Goal: Task Accomplishment & Management: Use online tool/utility

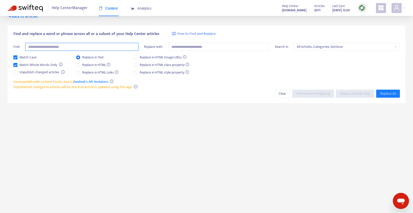
click at [60, 47] on input "text" at bounding box center [81, 47] width 113 height 8
type input "**********"
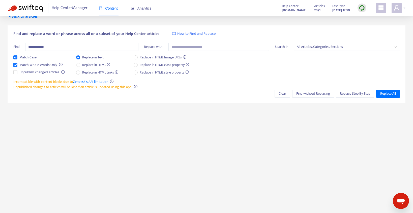
click at [195, 31] on span "How to Find and Replace" at bounding box center [196, 34] width 39 height 6
click at [190, 48] on input "text" at bounding box center [218, 47] width 101 height 8
type input "**********"
click at [349, 93] on span "Replace Step By Step" at bounding box center [354, 94] width 30 height 6
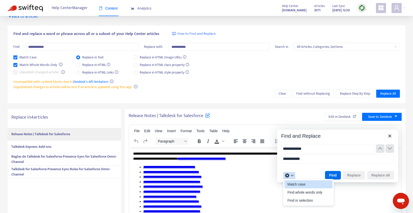
type input "**********"
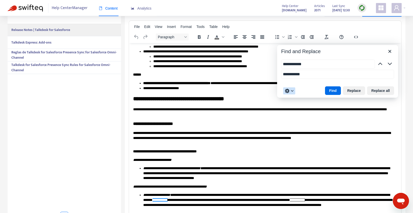
scroll to position [116, 0]
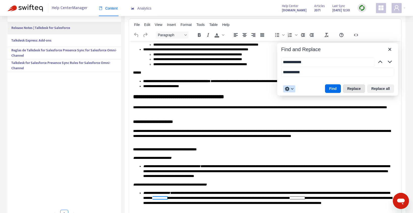
click at [352, 89] on button "Replace" at bounding box center [354, 88] width 22 height 9
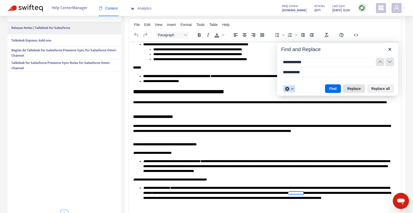
click at [352, 89] on button "Replace" at bounding box center [354, 88] width 22 height 9
click at [390, 49] on icon "Close" at bounding box center [389, 49] width 6 height 6
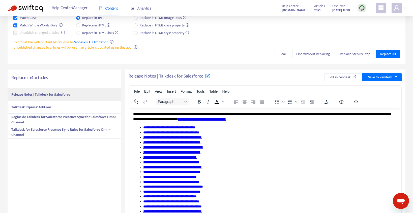
scroll to position [0, 0]
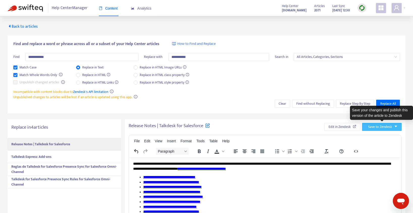
click at [380, 127] on span "Save to Zendesk" at bounding box center [380, 127] width 24 height 6
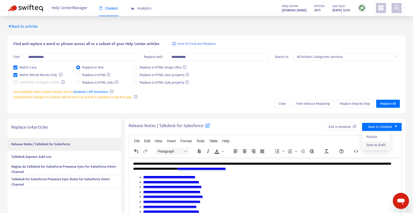
click at [375, 144] on span "Save as draft" at bounding box center [375, 145] width 19 height 6
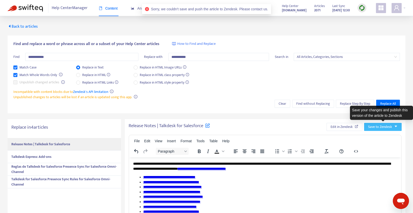
click at [378, 125] on span "Save to Zendesk" at bounding box center [380, 127] width 24 height 6
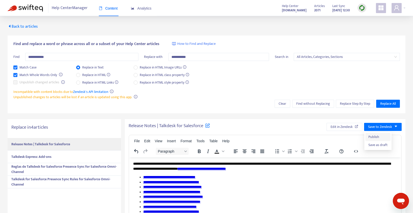
click at [375, 137] on span "Publish" at bounding box center [377, 137] width 19 height 6
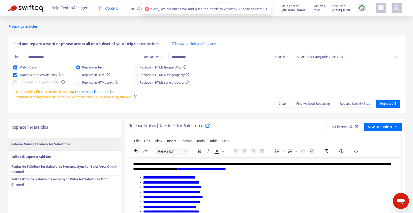
click at [208, 127] on icon at bounding box center [207, 125] width 5 height 5
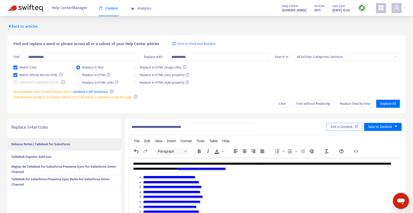
click at [338, 127] on span "Edit in Zendesk" at bounding box center [341, 127] width 22 height 6
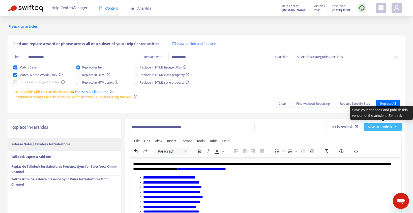
click at [378, 127] on span "Save to Zendesk" at bounding box center [380, 127] width 24 height 6
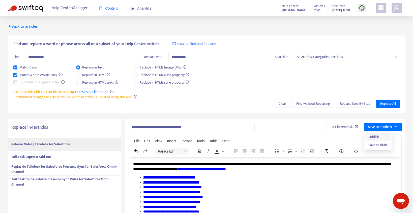
click at [378, 137] on span "Publish" at bounding box center [377, 137] width 19 height 6
click at [32, 156] on strong "Talkdesk Express: Add-ons" at bounding box center [31, 157] width 40 height 6
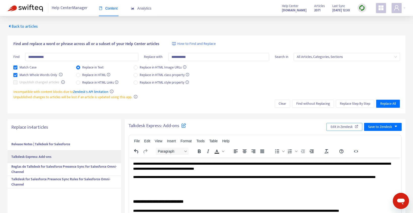
click at [338, 127] on span "Edit in Zendesk" at bounding box center [341, 127] width 22 height 6
click at [64, 167] on strong "Reglas de Talkdesk for Salesforce Presence Sync for Salesforce Omni-Channel" at bounding box center [63, 169] width 105 height 11
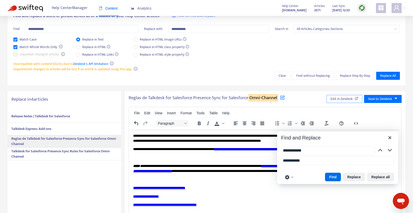
click at [345, 99] on span "Edit in Zendesk" at bounding box center [341, 99] width 22 height 6
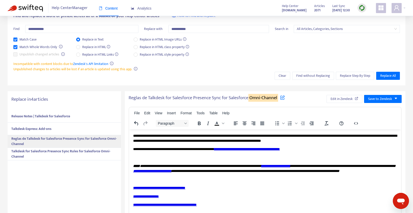
click at [61, 152] on strong "Talkdesk for Salesforce Presence Sync Rules for Salesforce Omni-Channel" at bounding box center [60, 153] width 99 height 11
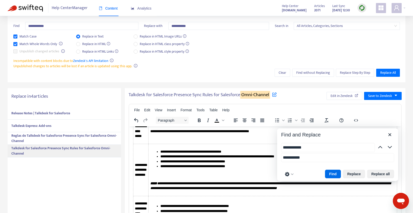
scroll to position [1137, 0]
click at [277, 94] on icon at bounding box center [274, 94] width 5 height 5
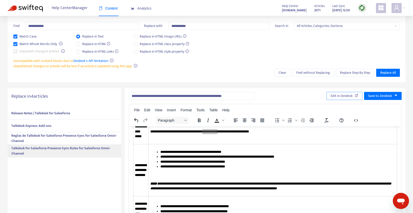
click at [344, 96] on span "Edit in Zendesk" at bounding box center [341, 96] width 22 height 6
click at [54, 136] on strong "Reglas de Talkdesk for Salesforce Presence Sync for Salesforce Omni-Channel" at bounding box center [63, 138] width 105 height 11
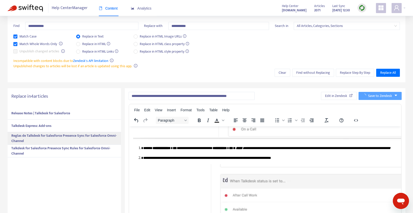
click at [46, 124] on strong "Talkdesk Express: Add-ons" at bounding box center [31, 126] width 40 height 6
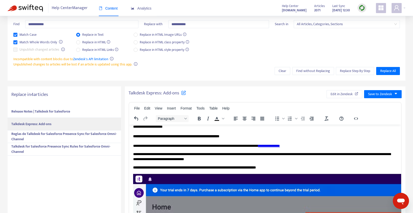
scroll to position [0, 0]
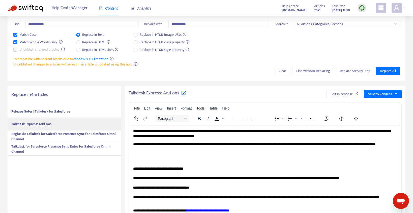
click at [39, 112] on strong "Release Notes | Talkdesk for Salesforce" at bounding box center [40, 112] width 59 height 6
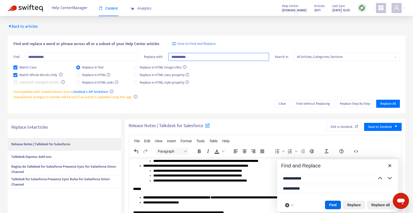
scroll to position [233, 0]
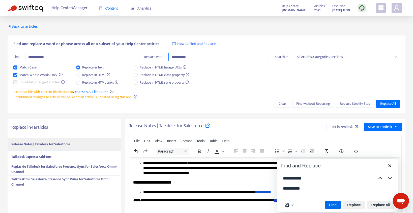
click at [208, 57] on div "**********" at bounding box center [206, 75] width 397 height 78
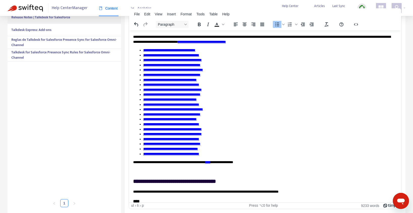
scroll to position [0, 0]
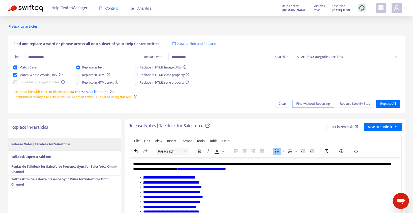
click at [310, 104] on span "Find without Replacing" at bounding box center [313, 104] width 34 height 6
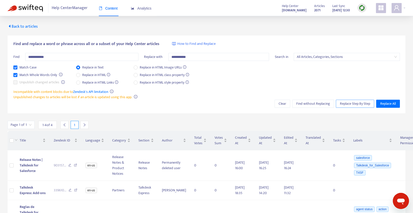
click at [352, 105] on span "Replace Step By Step" at bounding box center [354, 104] width 30 height 6
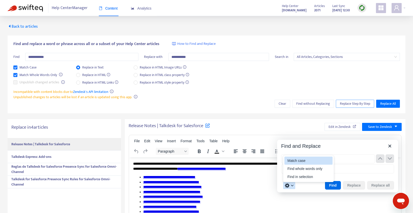
type input "**********"
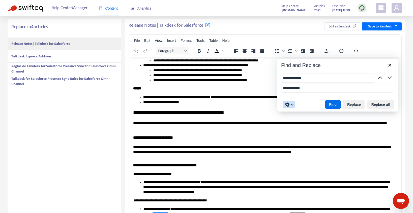
scroll to position [116, 0]
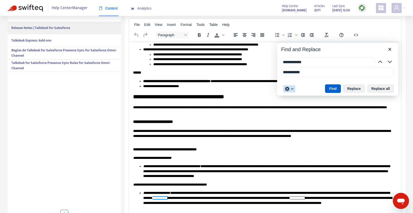
click at [330, 89] on button "Find" at bounding box center [333, 88] width 16 height 9
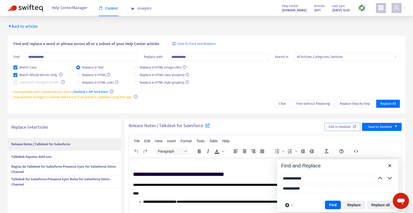
scroll to position [0, 0]
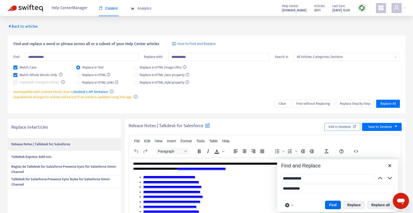
click at [340, 126] on span "Edit in Zendesk" at bounding box center [339, 127] width 22 height 6
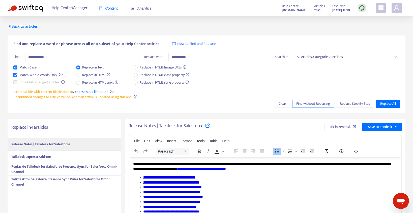
click at [308, 104] on span "Find without Replacing" at bounding box center [313, 104] width 34 height 6
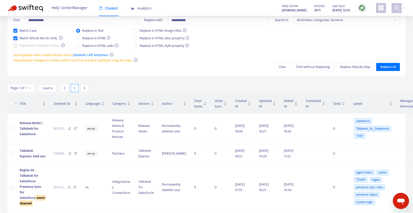
scroll to position [30, 0]
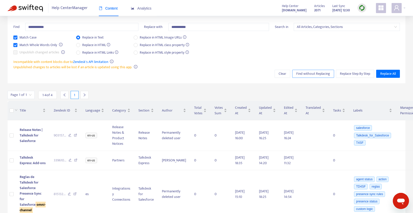
click at [310, 74] on span "Find without Replacing" at bounding box center [313, 74] width 34 height 6
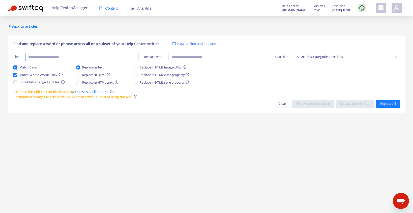
click at [75, 56] on input "text" at bounding box center [81, 57] width 113 height 8
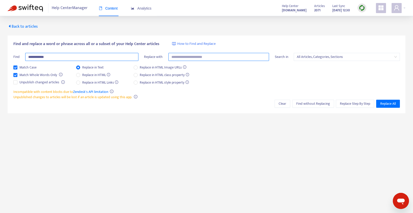
type input "**********"
click at [210, 58] on input "text" at bounding box center [218, 57] width 101 height 8
type input "**********"
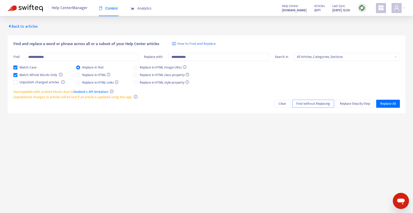
click at [320, 104] on span "Find without Replacing" at bounding box center [313, 104] width 34 height 6
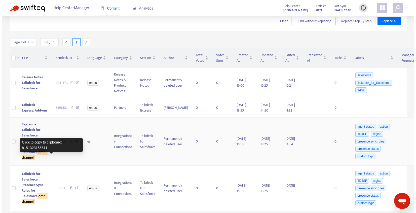
scroll to position [118, 0]
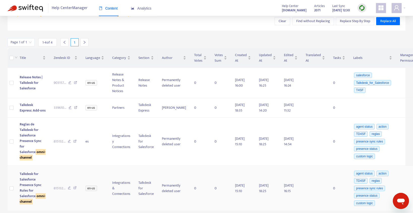
click at [28, 180] on div "Talkdesk for Salesforce Presence Sync Rules for Salesforce omni-channel" at bounding box center [33, 187] width 26 height 33
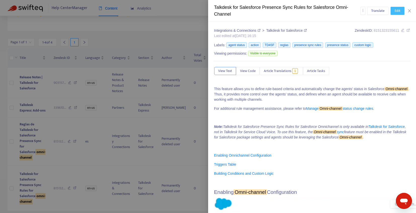
click at [401, 10] on button "Edit" at bounding box center [398, 11] width 14 height 8
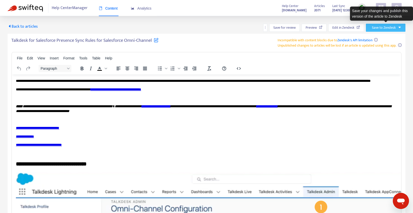
click at [382, 29] on span "Save to Zendesk" at bounding box center [383, 28] width 24 height 6
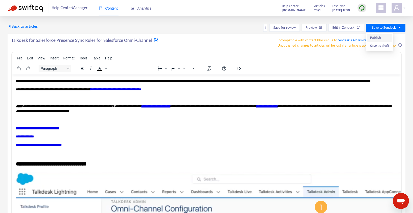
click at [377, 35] on span "Publish" at bounding box center [379, 38] width 19 height 6
click at [158, 40] on icon at bounding box center [156, 40] width 5 height 5
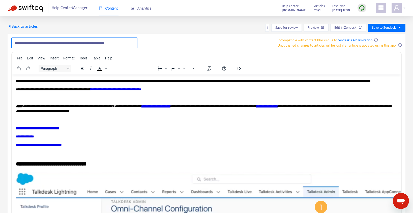
click at [87, 43] on input "**********" at bounding box center [74, 43] width 126 height 11
click at [346, 29] on span "Edit in Zendesk" at bounding box center [345, 28] width 22 height 6
click at [25, 27] on span "Back to articles" at bounding box center [23, 26] width 30 height 7
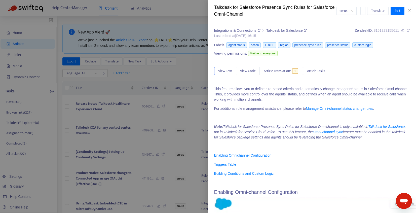
type input "**********"
click at [409, 10] on icon "close" at bounding box center [410, 11] width 4 height 4
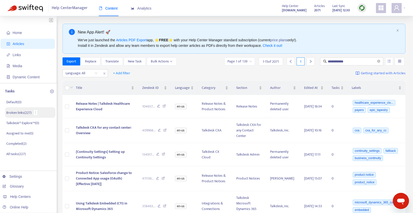
click at [23, 114] on p "Broken links ( 227 )" at bounding box center [18, 112] width 25 height 5
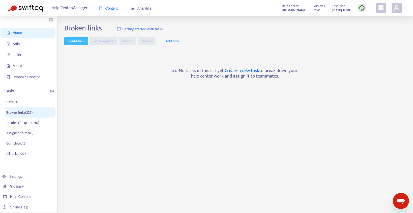
click at [71, 41] on span "+ Add task" at bounding box center [76, 42] width 16 height 6
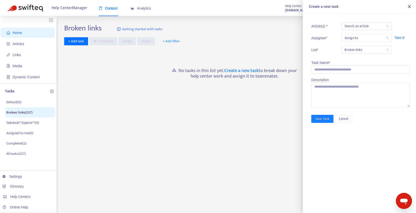
click at [411, 6] on icon "close" at bounding box center [410, 7] width 4 height 4
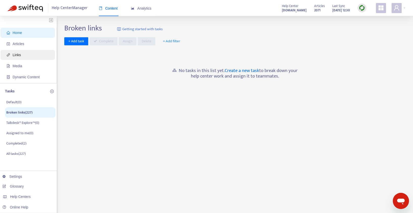
click at [19, 54] on span "Links" at bounding box center [17, 55] width 8 height 4
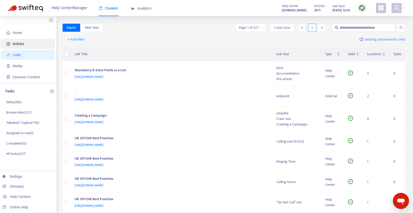
click at [28, 43] on span "Articles" at bounding box center [29, 44] width 44 height 10
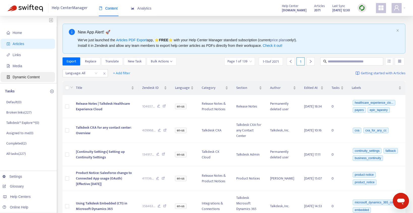
click at [22, 74] on span "Dynamic Content" at bounding box center [29, 77] width 44 height 10
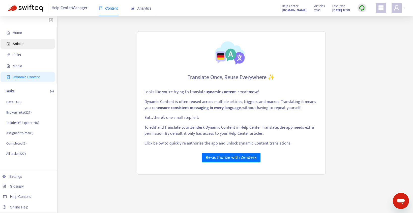
click at [19, 43] on span "Articles" at bounding box center [19, 44] width 12 height 4
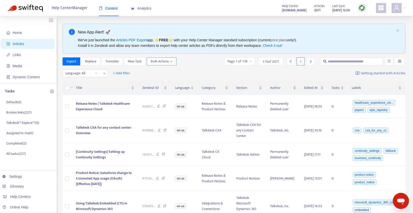
click at [161, 62] on span "Bulk Actions" at bounding box center [162, 62] width 22 height 6
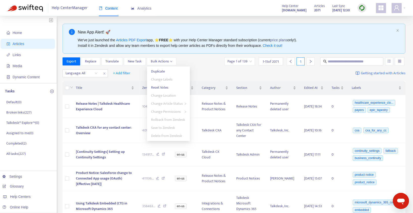
click at [204, 61] on div "Export Replace Translate New Task Bulk Actions Page 1 of 139 1 - 15 of 2071 1" at bounding box center [233, 61] width 343 height 8
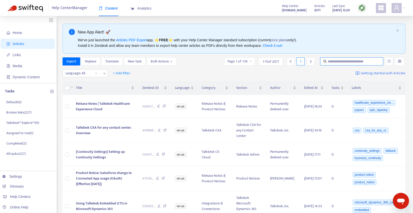
click at [337, 62] on input "text" at bounding box center [351, 62] width 48 height 6
type input "**********"
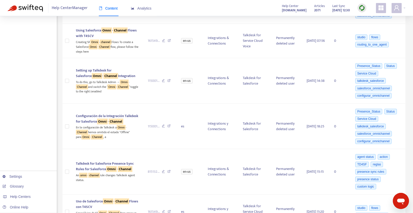
scroll to position [1, 0]
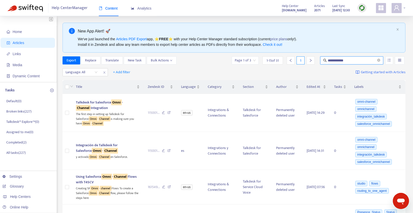
click at [397, 8] on icon "user" at bounding box center [396, 7] width 5 height 5
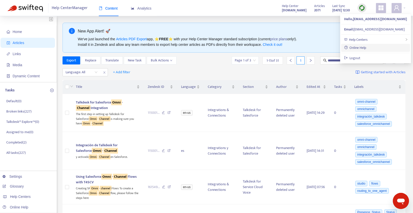
click at [366, 49] on link "Online Help" at bounding box center [355, 48] width 22 height 6
